Goal: Download file/media

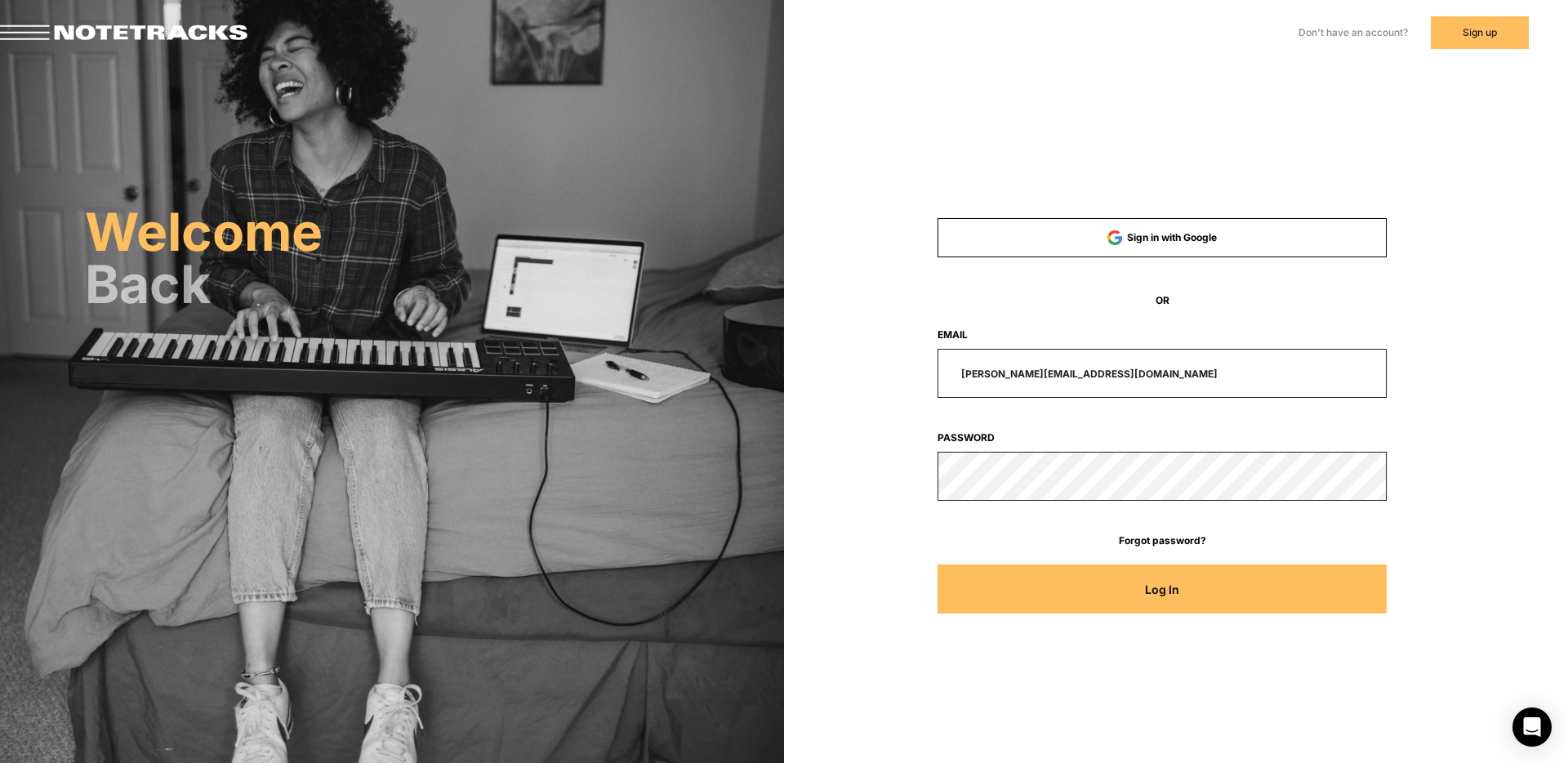
click at [1135, 380] on input "[PERSON_NAME][EMAIL_ADDRESS][DOMAIN_NAME]" at bounding box center [1162, 373] width 450 height 49
drag, startPoint x: 1133, startPoint y: 373, endPoint x: 925, endPoint y: 375, distance: 208.0
click at [925, 375] on div "[PERSON_NAME][EMAIL_ADDRESS][DOMAIN_NAME]" at bounding box center [1162, 373] width 600 height 49
type input "[EMAIL_ADDRESS][DOMAIN_NAME]"
click at [937, 565] on button "Log In" at bounding box center [1162, 589] width 450 height 49
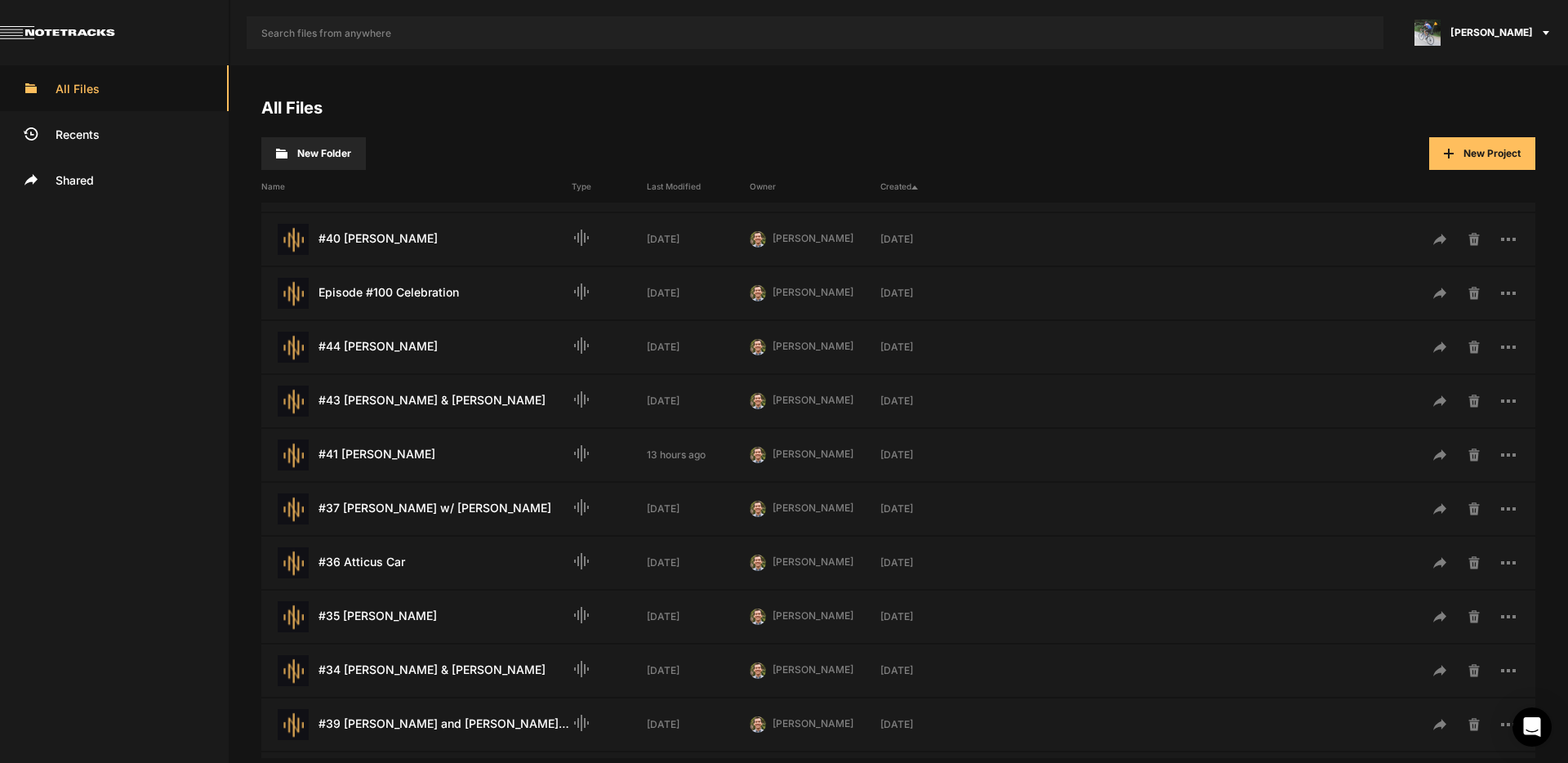
scroll to position [397, 0]
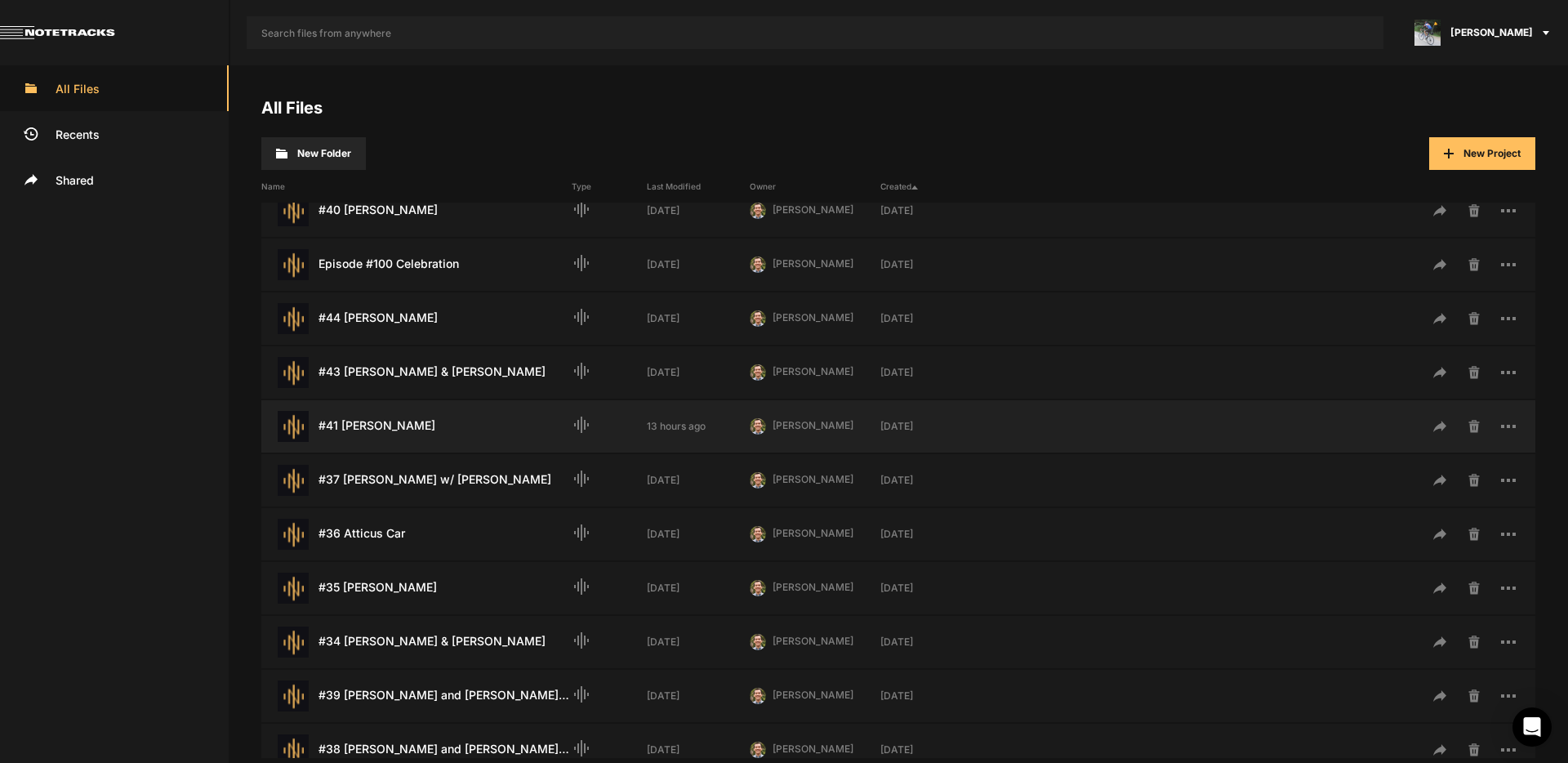
click at [415, 430] on div "#41 [PERSON_NAME] Last Modified: 13 hours ago" at bounding box center [417, 426] width 310 height 31
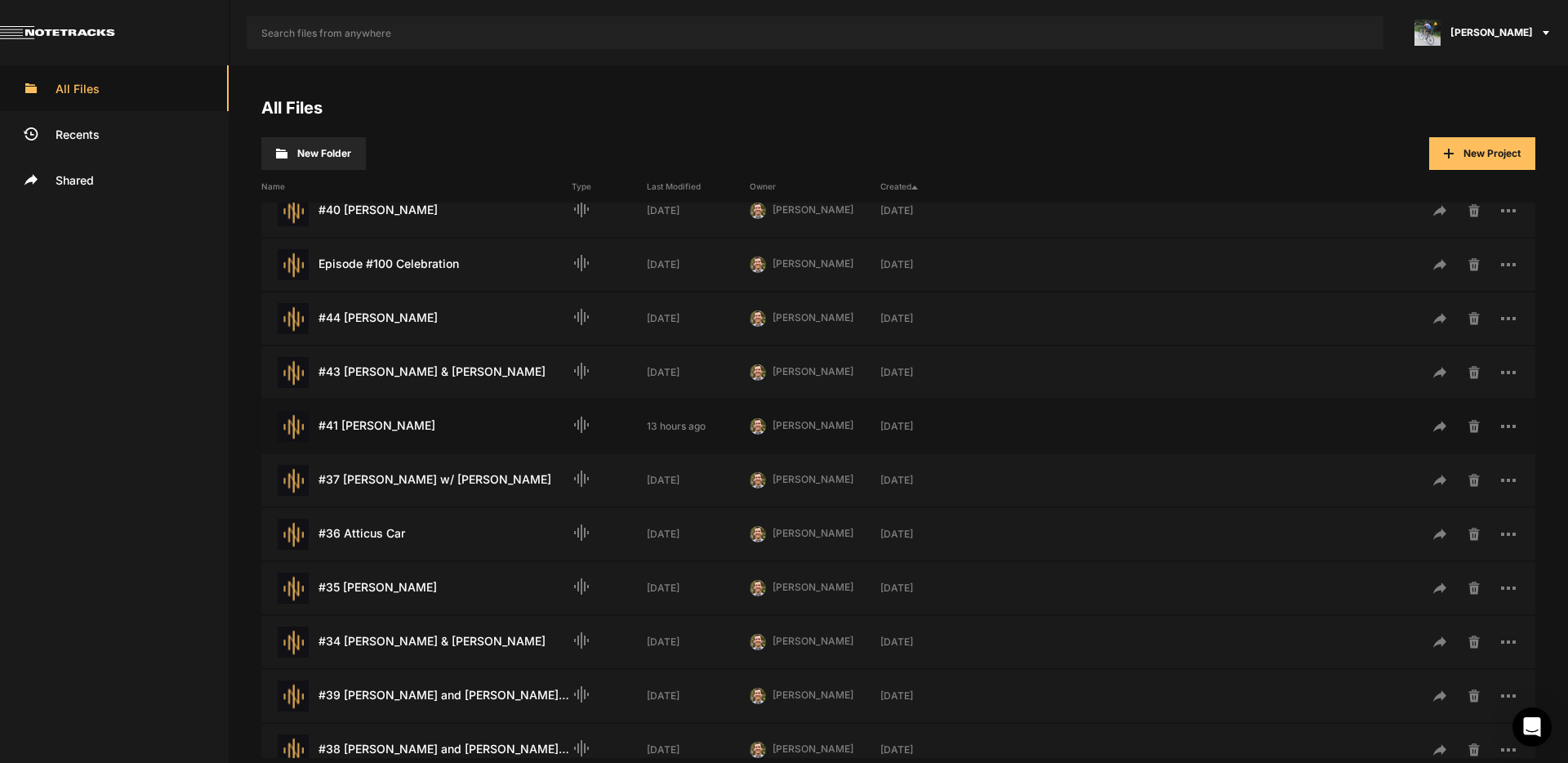
click at [415, 430] on div "#41 [PERSON_NAME] Last Modified: 13 hours ago" at bounding box center [417, 426] width 310 height 31
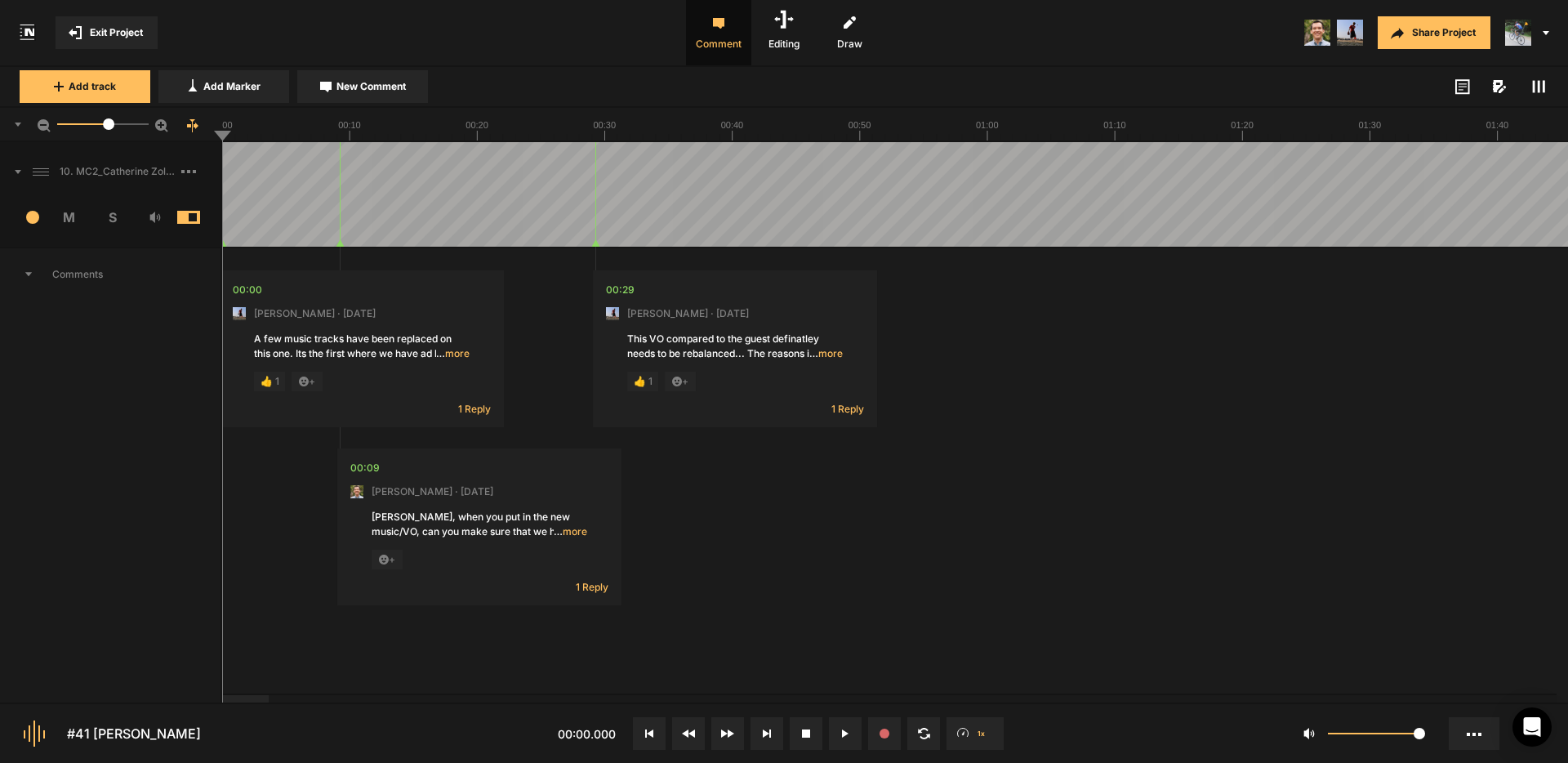
click at [29, 275] on icon at bounding box center [28, 274] width 7 height 4
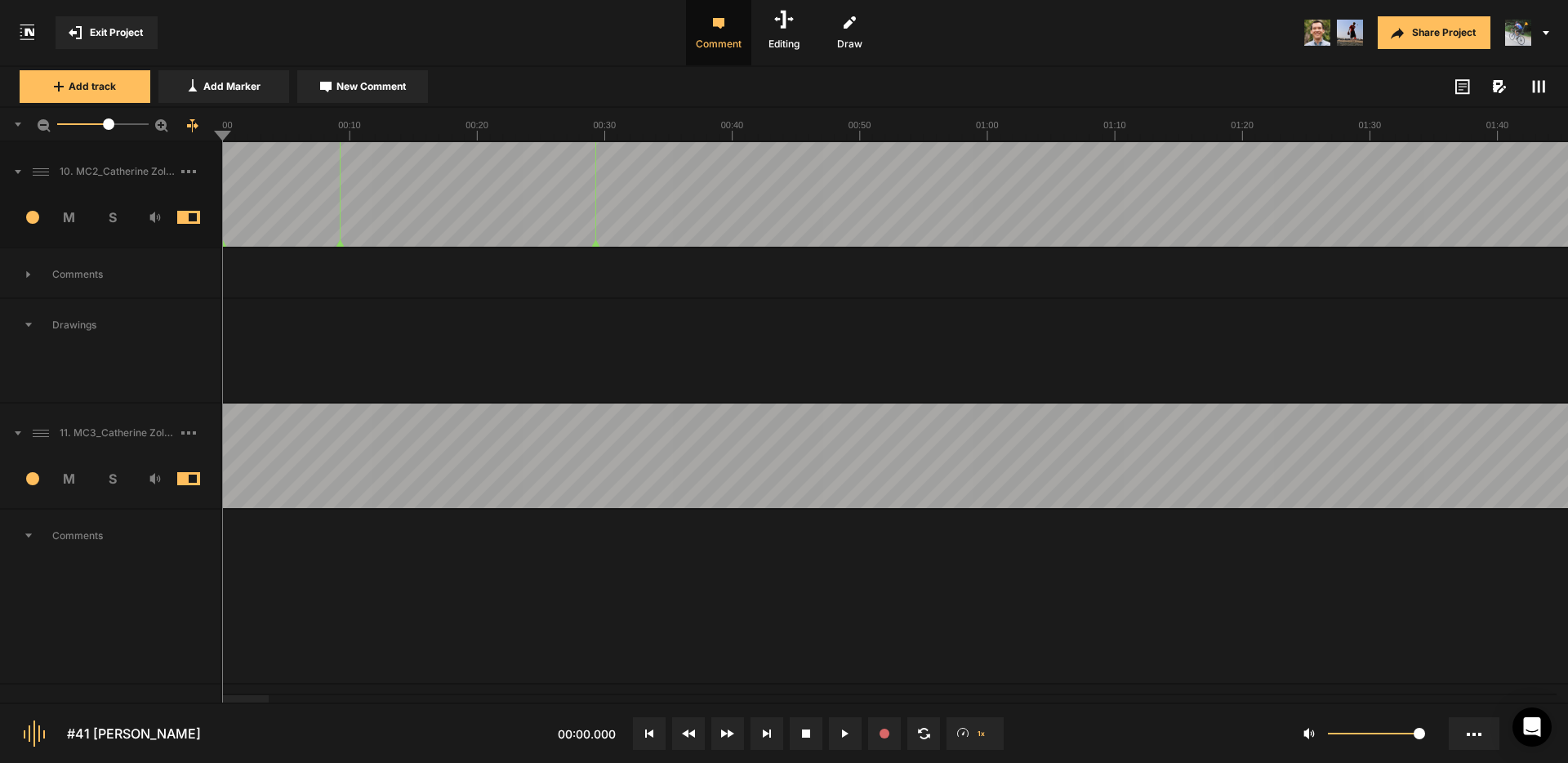
click at [17, 170] on icon at bounding box center [18, 172] width 7 height 4
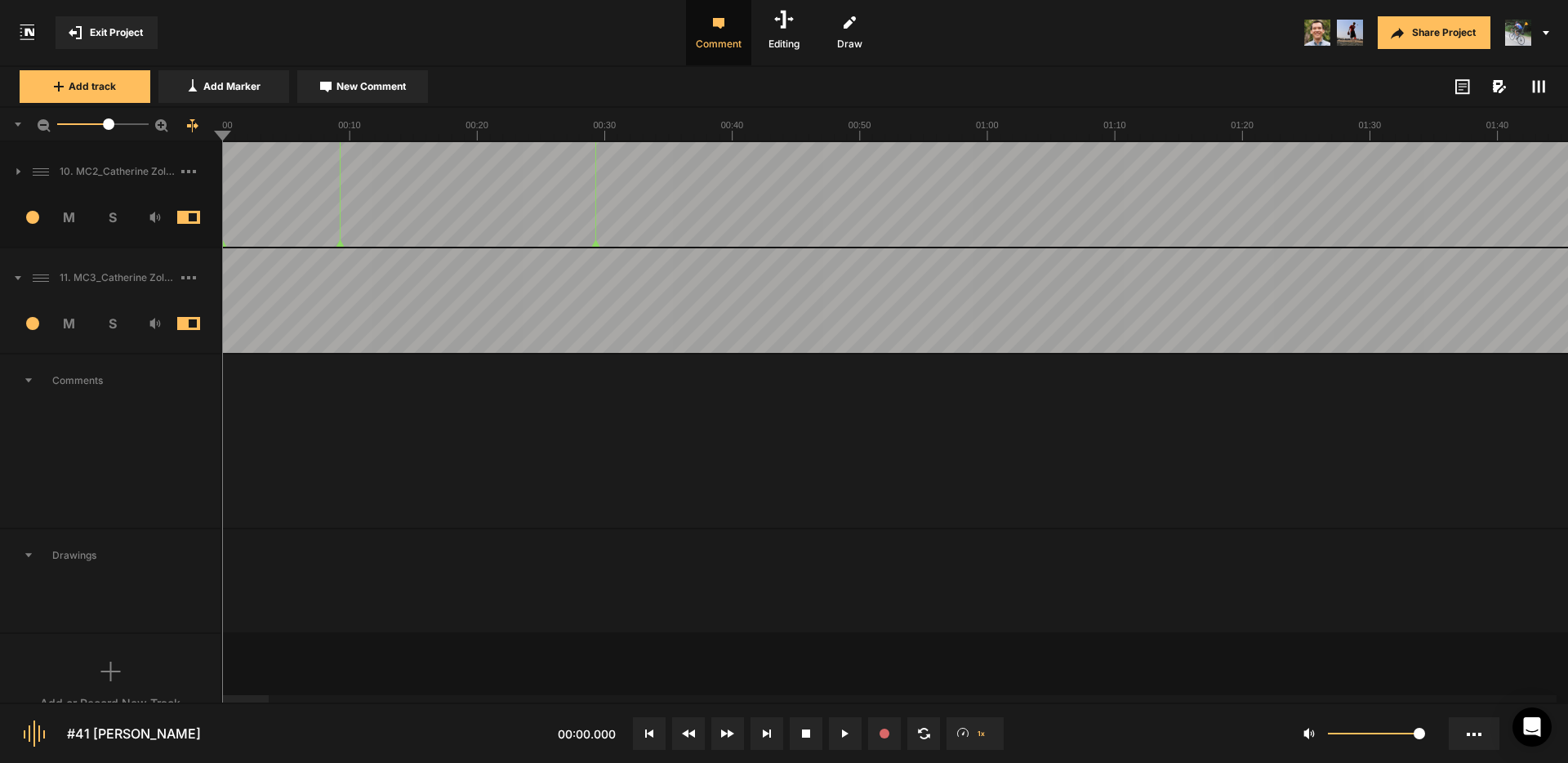
click at [19, 276] on icon at bounding box center [18, 278] width 7 height 4
click at [192, 277] on icon at bounding box center [189, 277] width 15 height 3
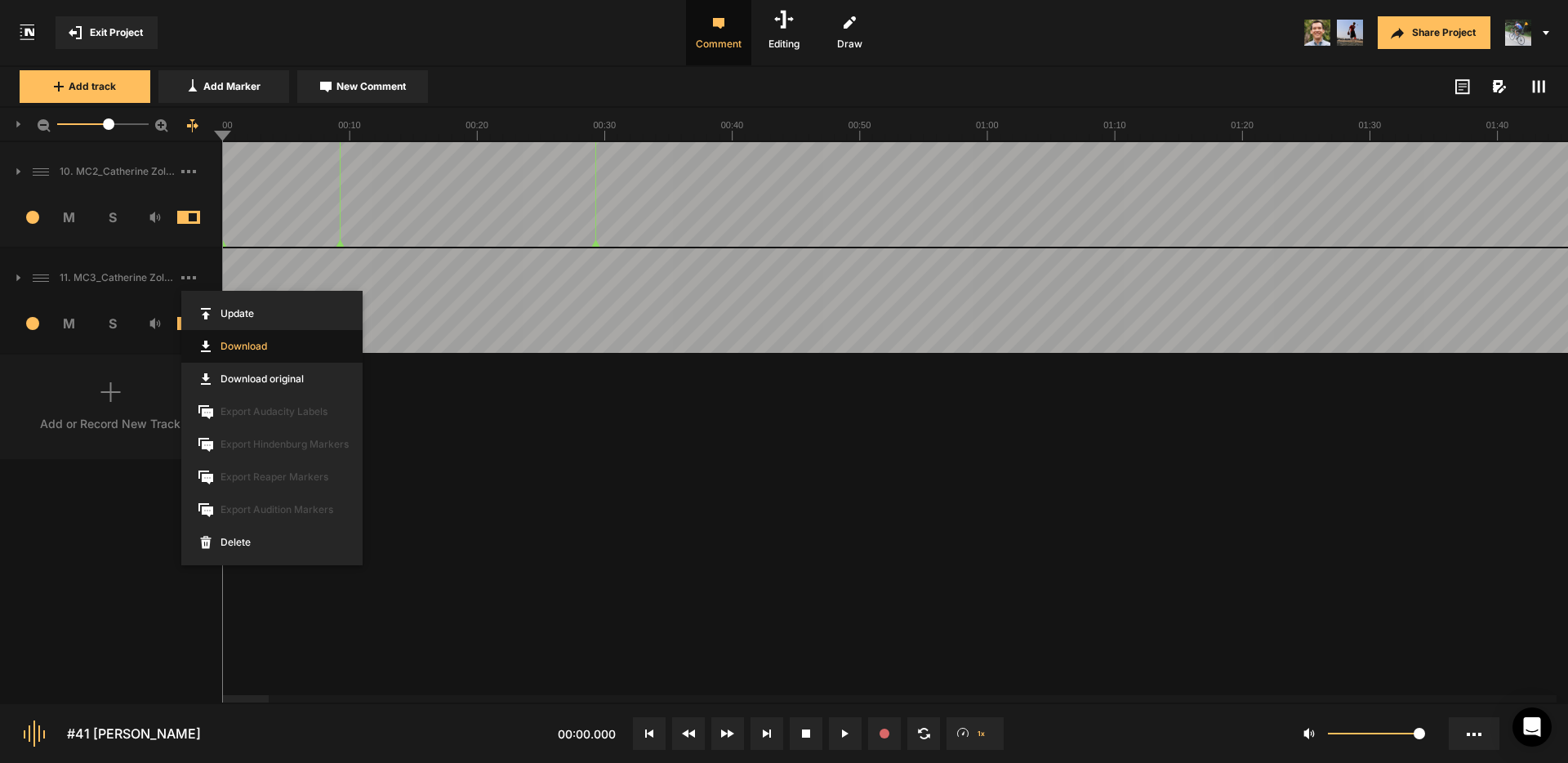
click at [244, 345] on link "Download" at bounding box center [272, 346] width 181 height 33
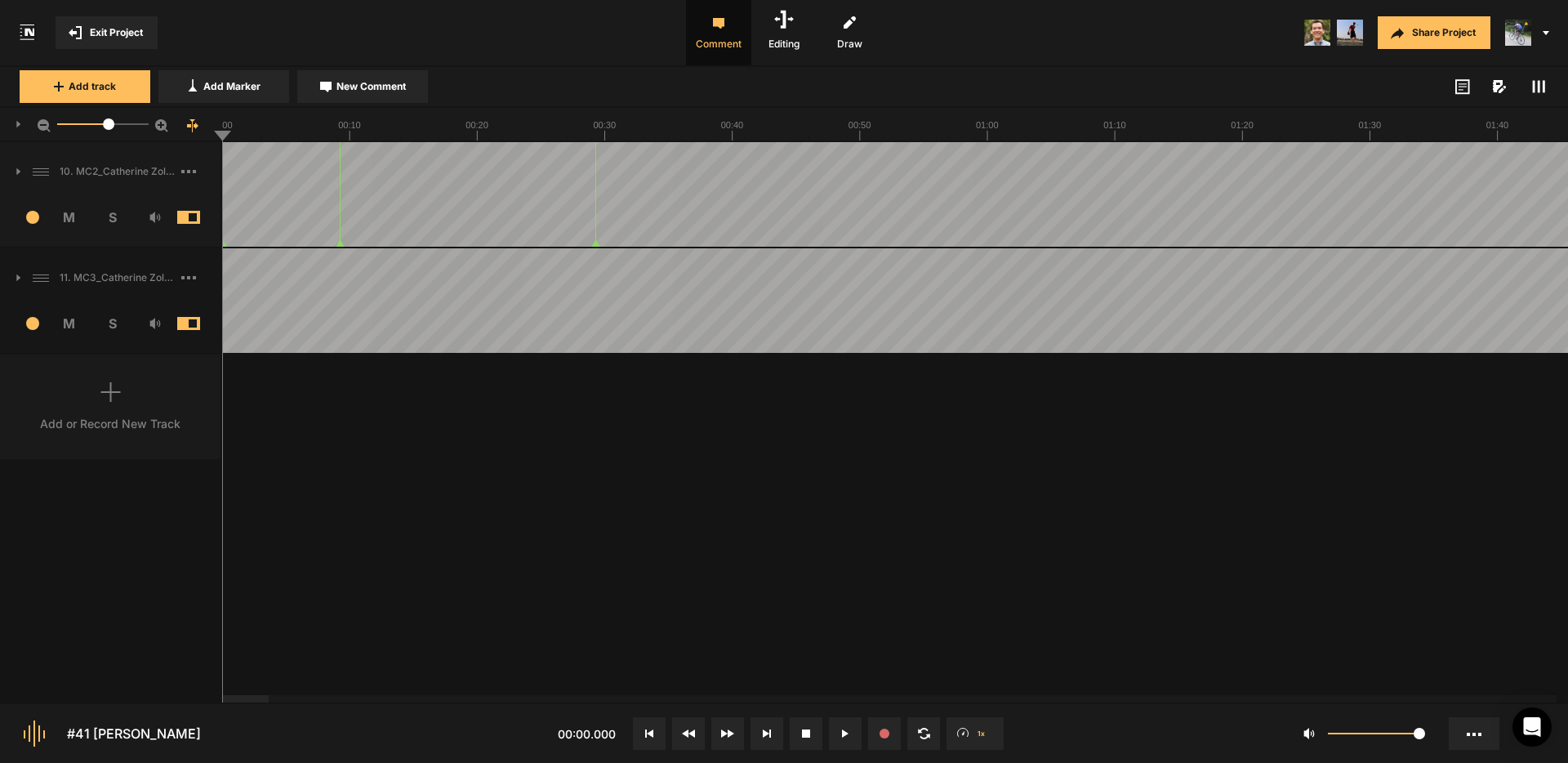
click at [185, 277] on icon at bounding box center [189, 277] width 15 height 3
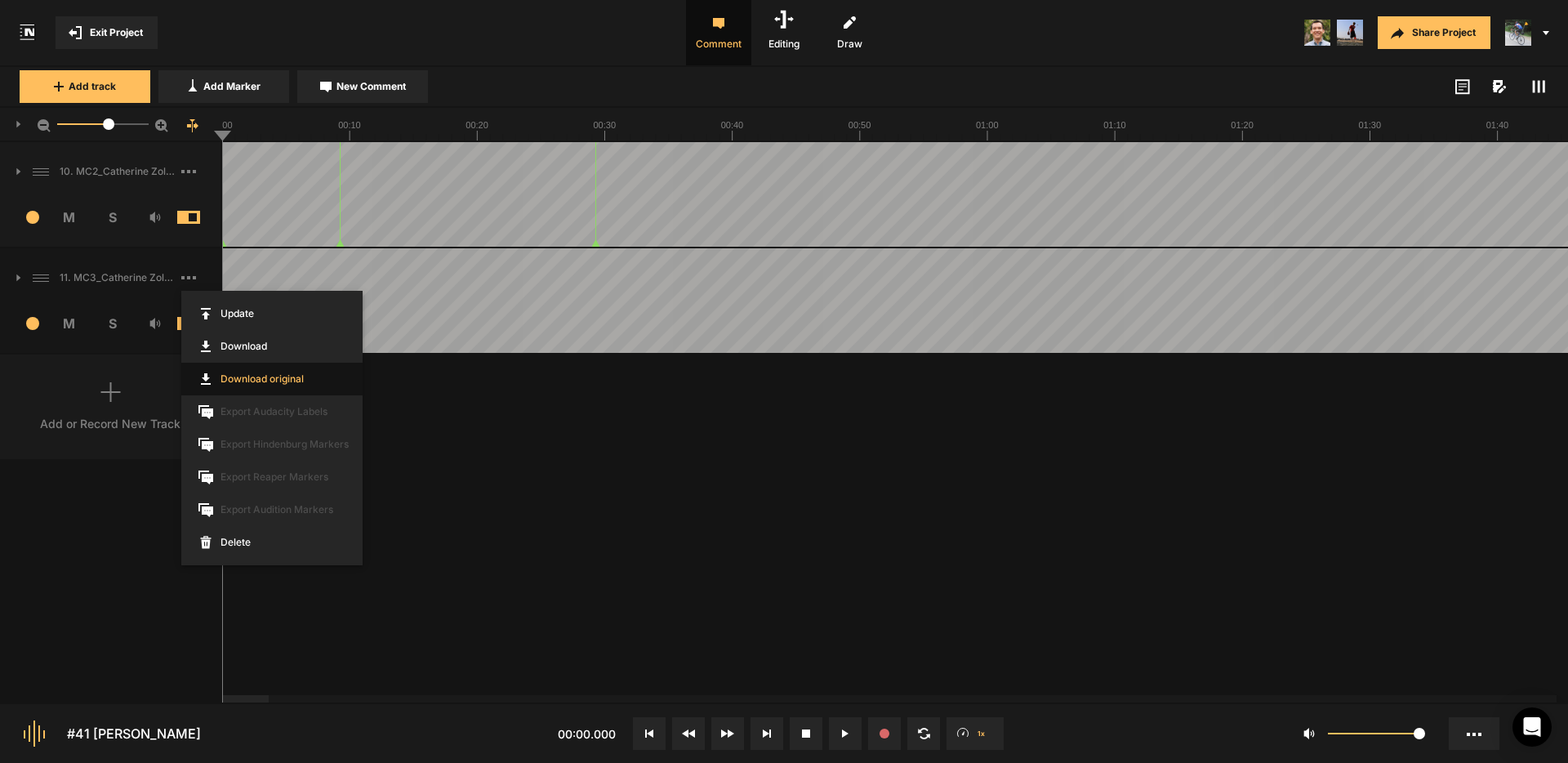
click at [239, 382] on link "Download original" at bounding box center [272, 379] width 181 height 33
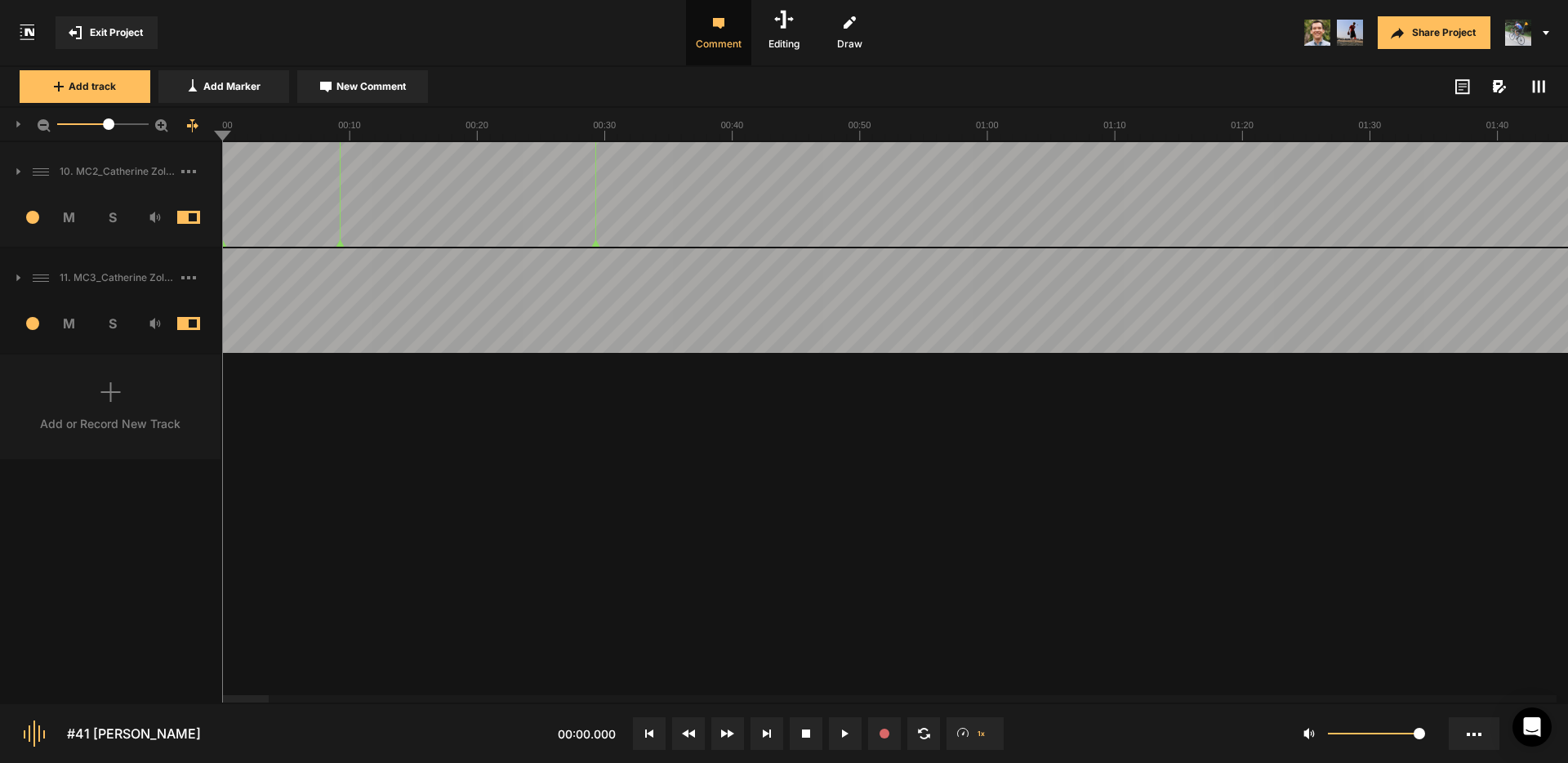
click at [117, 31] on span "Exit Project" at bounding box center [116, 33] width 53 height 15
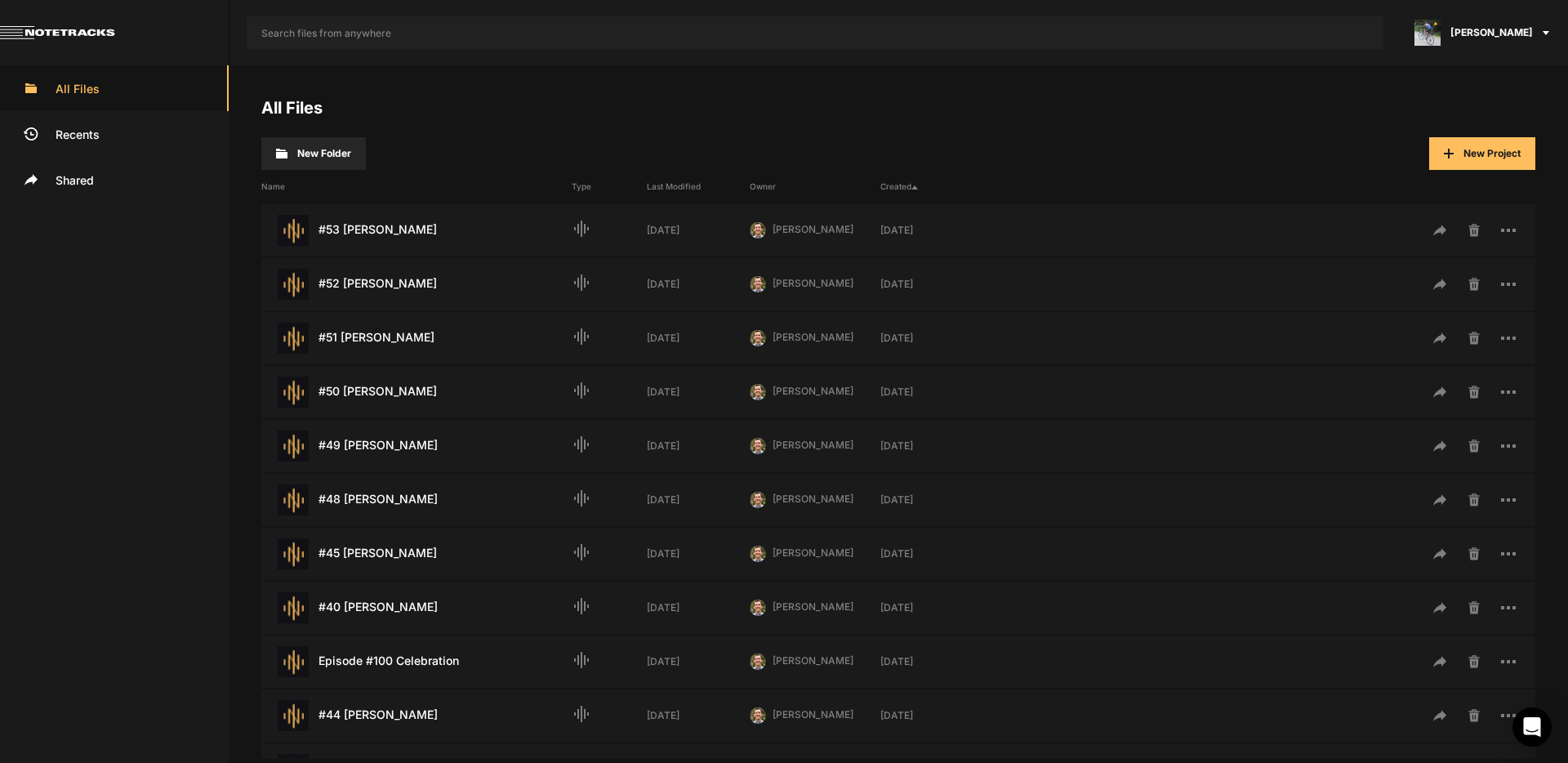
click at [1509, 33] on span "[PERSON_NAME]" at bounding box center [1491, 33] width 82 height 15
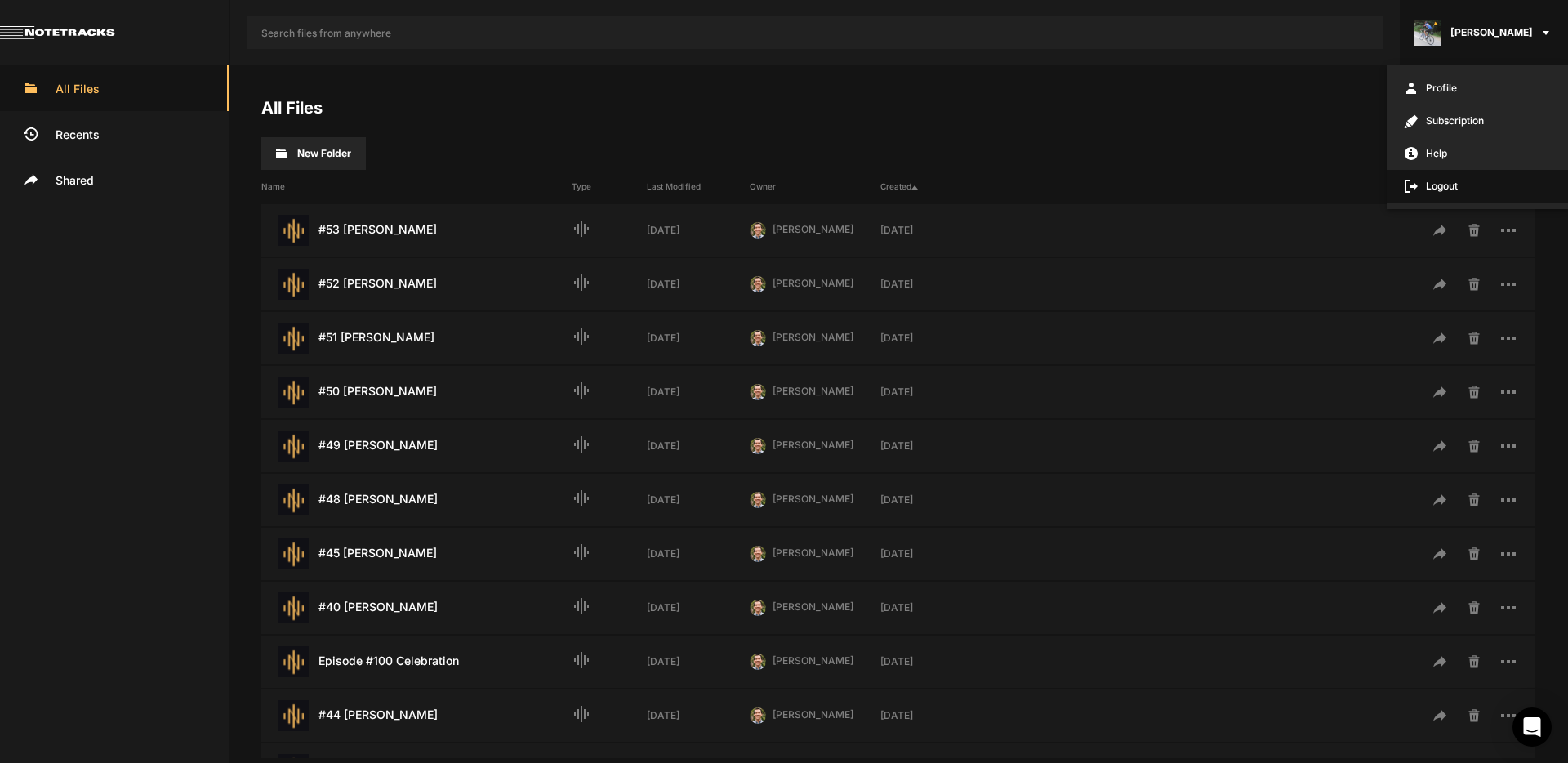
click at [1477, 195] on span "Logout" at bounding box center [1477, 186] width 181 height 33
